Goal: Information Seeking & Learning: Learn about a topic

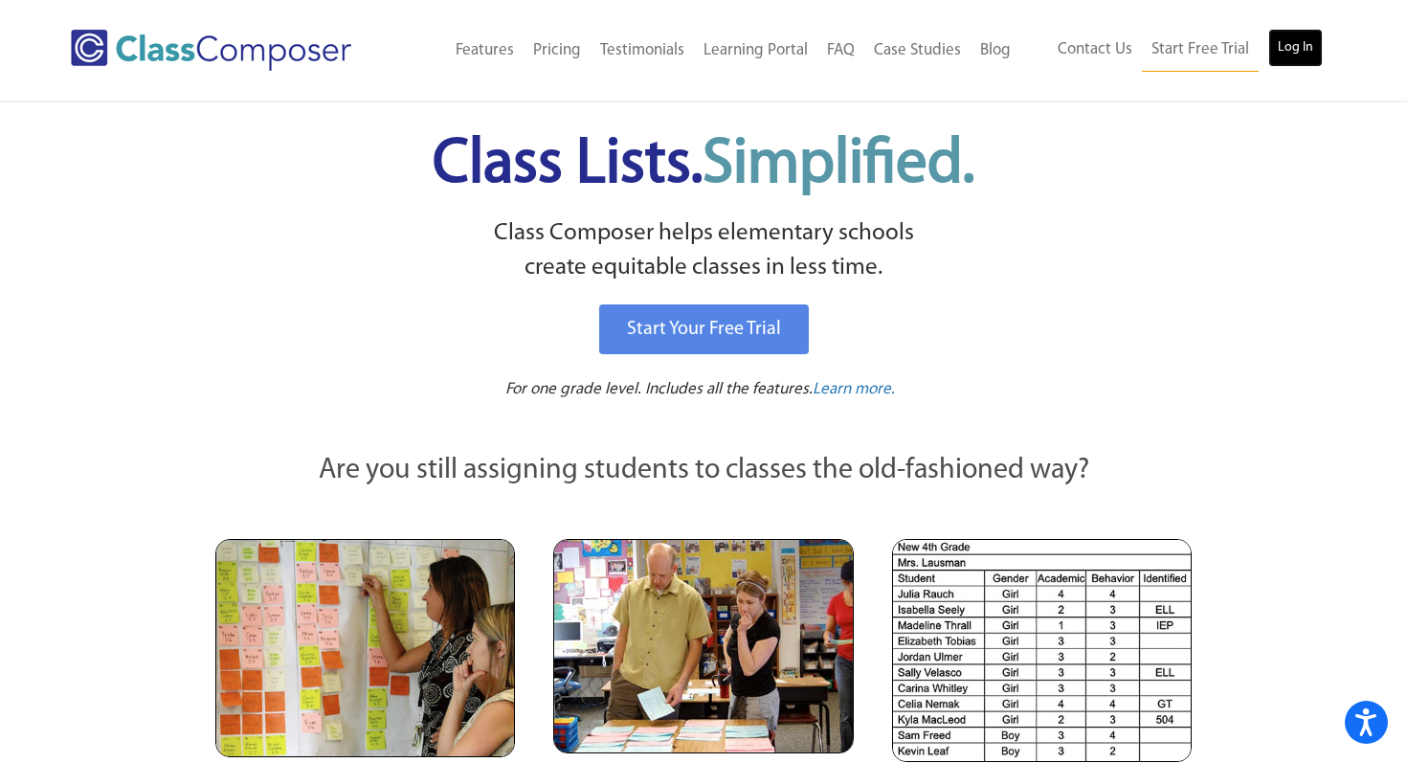
click at [1305, 46] on link "Log In" at bounding box center [1295, 48] width 55 height 38
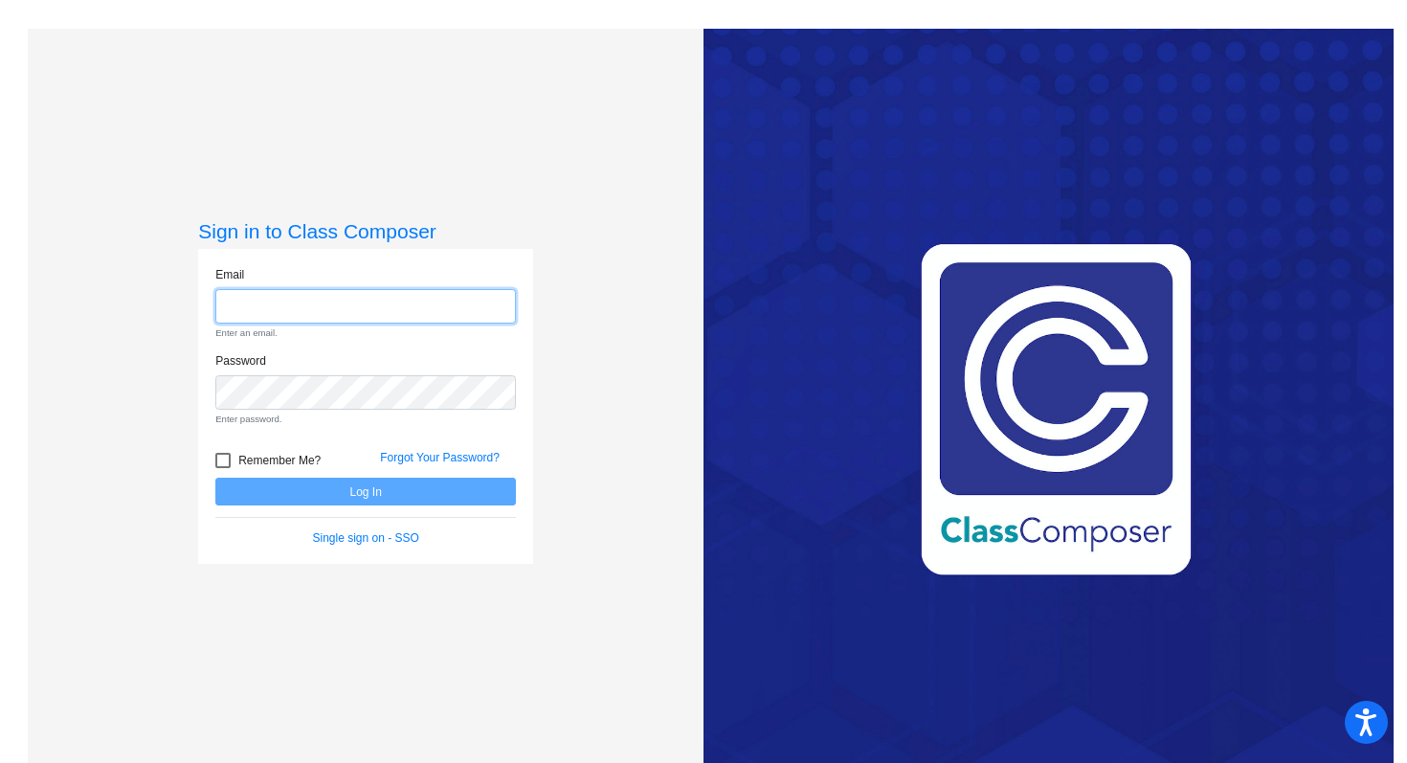
type input "[EMAIL_ADDRESS][PERSON_NAME][DOMAIN_NAME]"
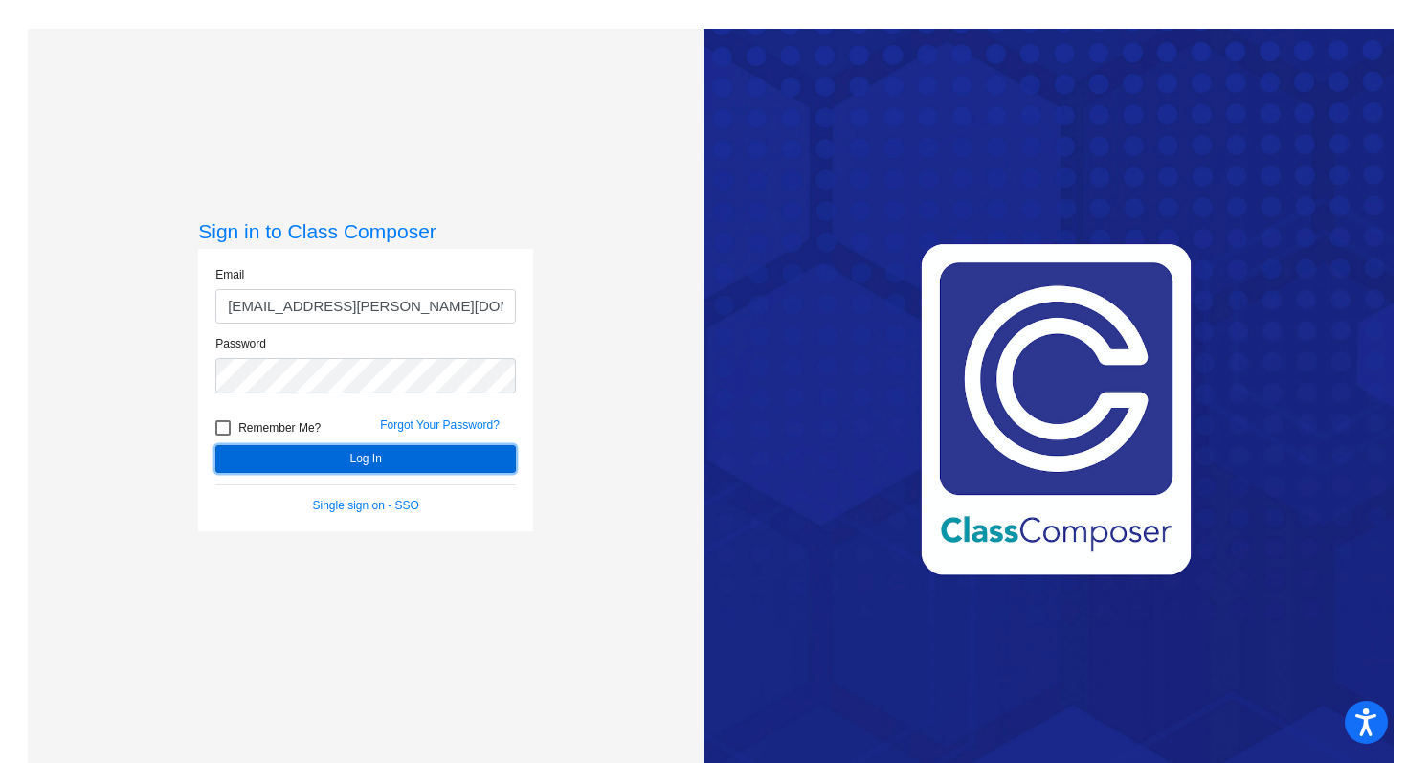
click at [381, 464] on button "Log In" at bounding box center [365, 459] width 301 height 28
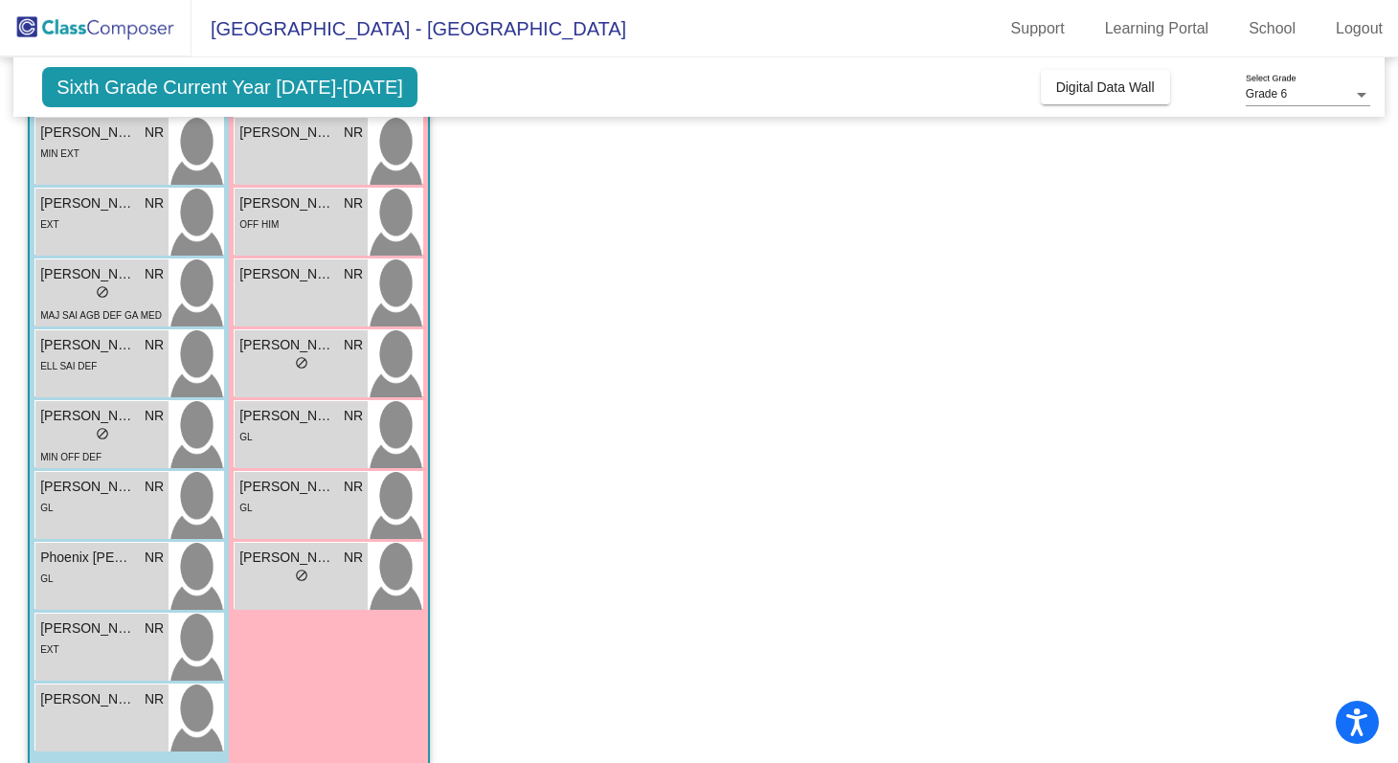
scroll to position [707, 0]
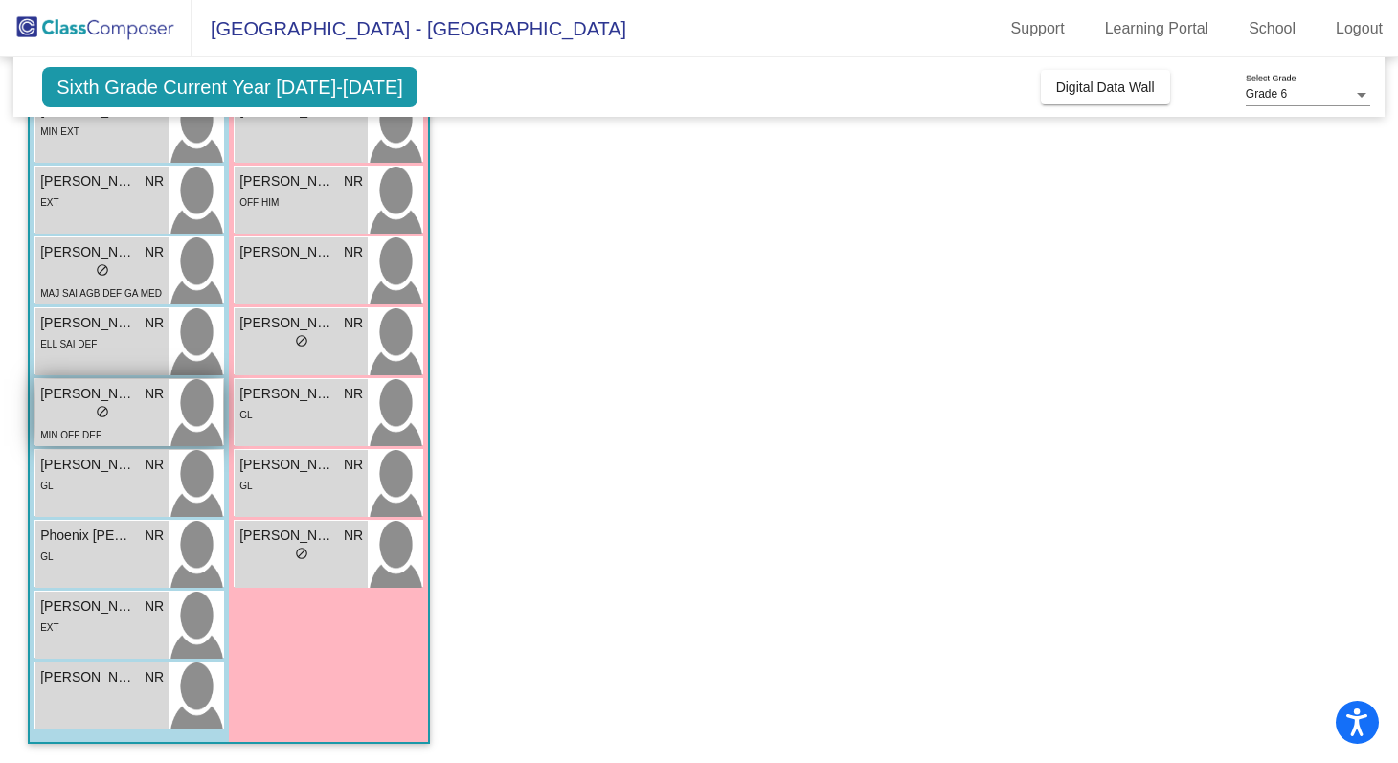
click at [88, 398] on span "[PERSON_NAME] De La [PERSON_NAME]" at bounding box center [88, 394] width 96 height 20
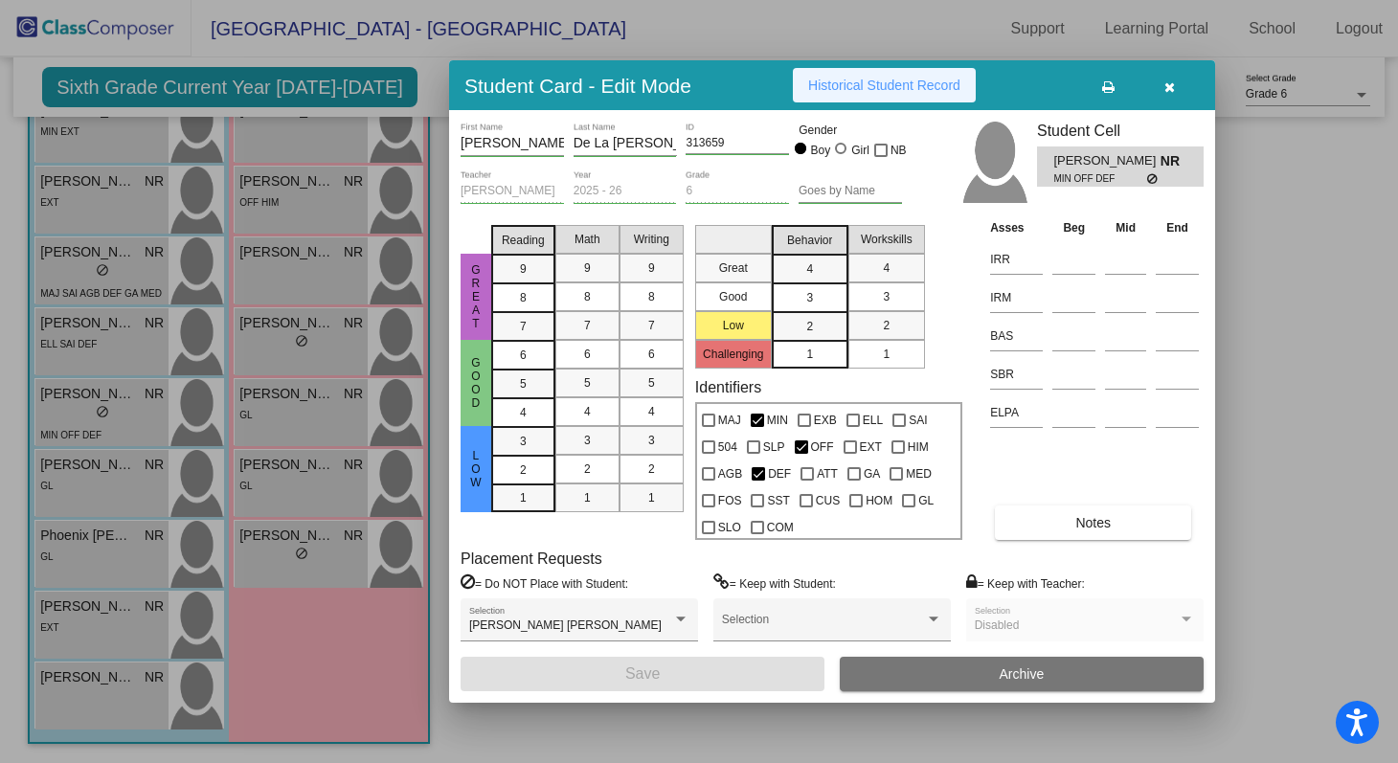
click at [918, 88] on span "Historical Student Record" at bounding box center [884, 85] width 152 height 15
